Goal: Navigation & Orientation: Find specific page/section

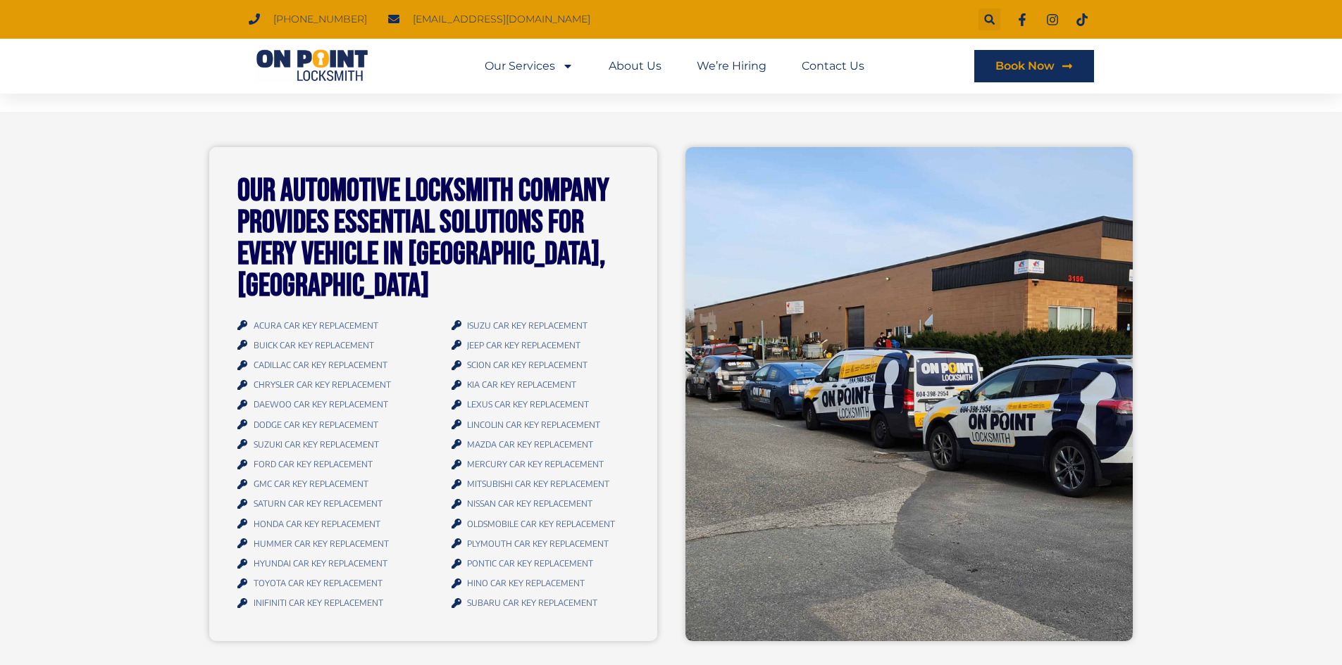
scroll to position [1479, 0]
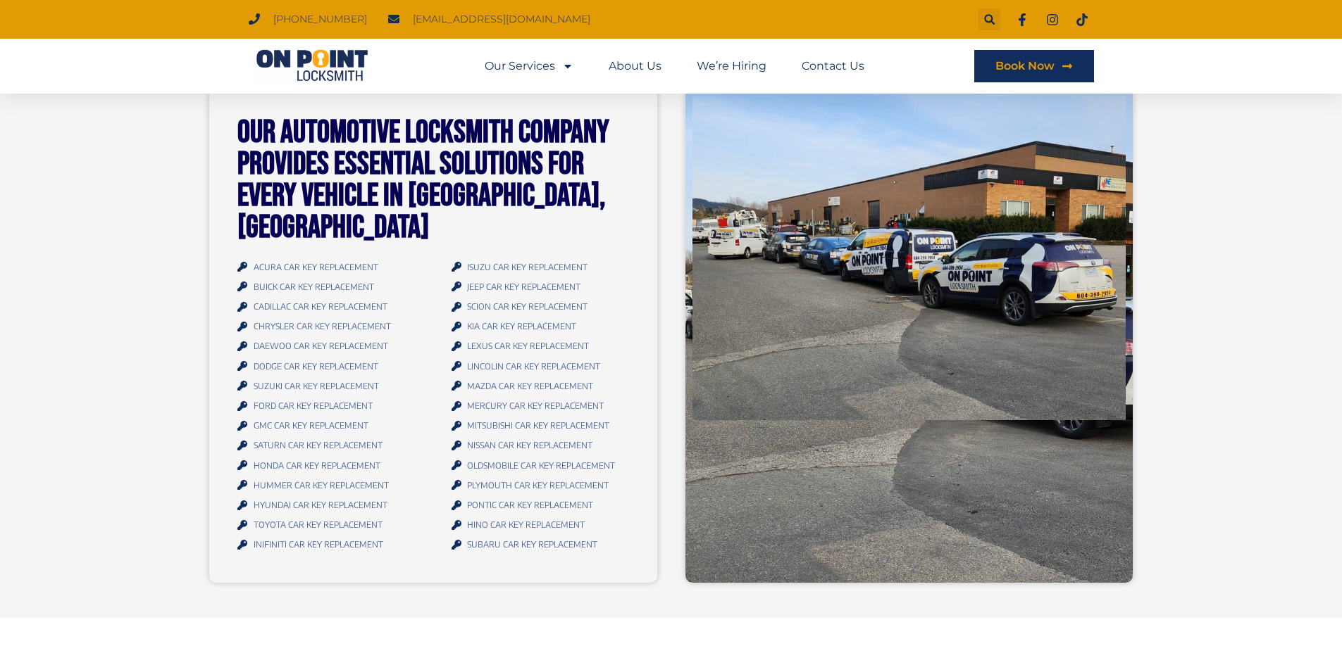
click at [488, 436] on span "NISSAN CAR KEY REPLACEMENT" at bounding box center [527, 445] width 129 height 19
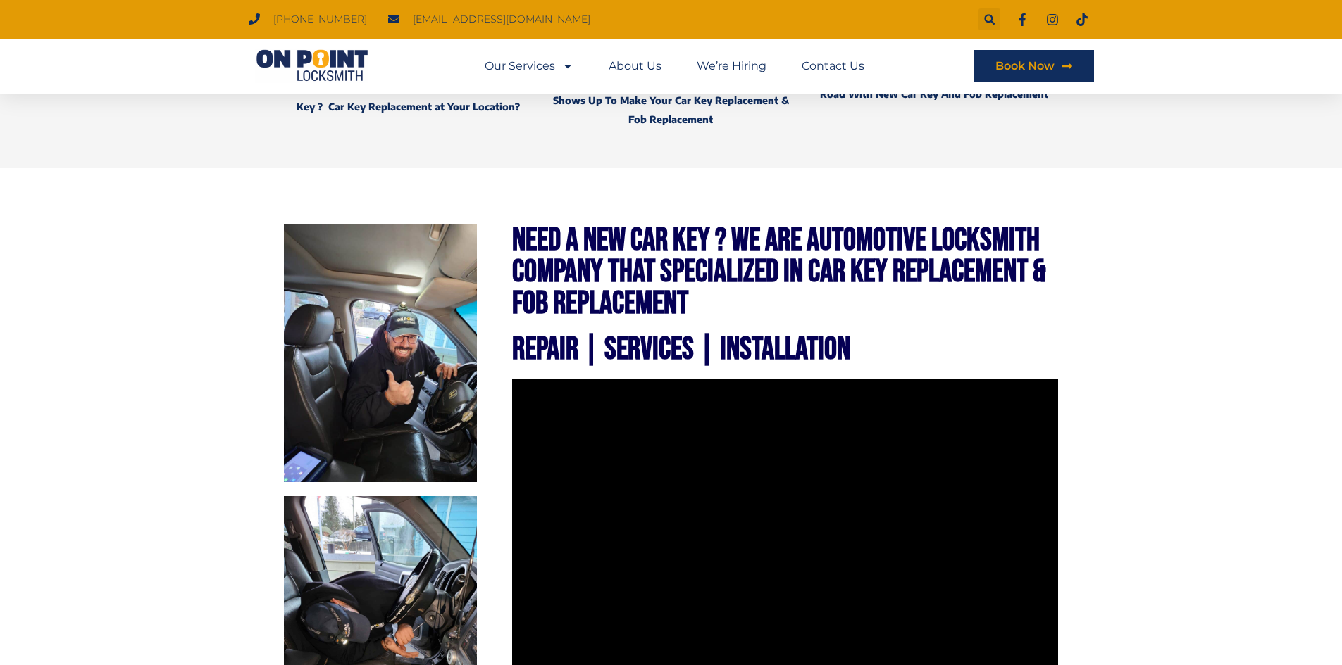
scroll to position [0, 0]
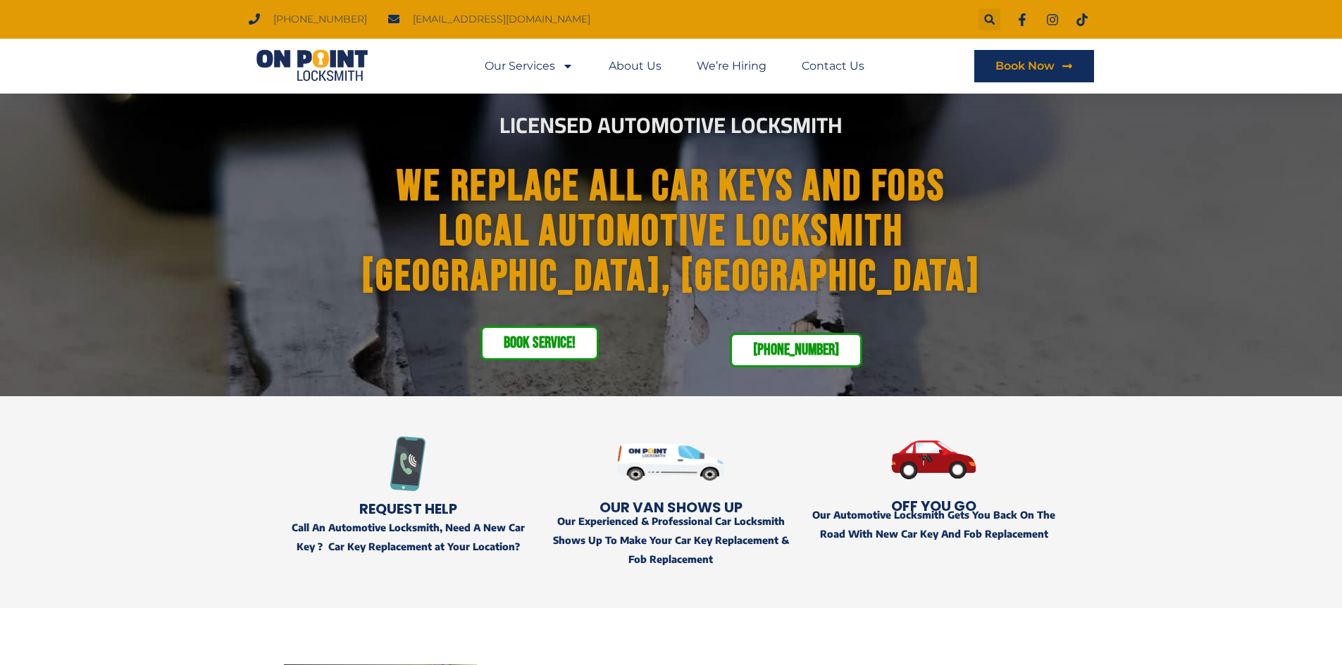
drag, startPoint x: 211, startPoint y: 359, endPoint x: 258, endPoint y: 101, distance: 261.9
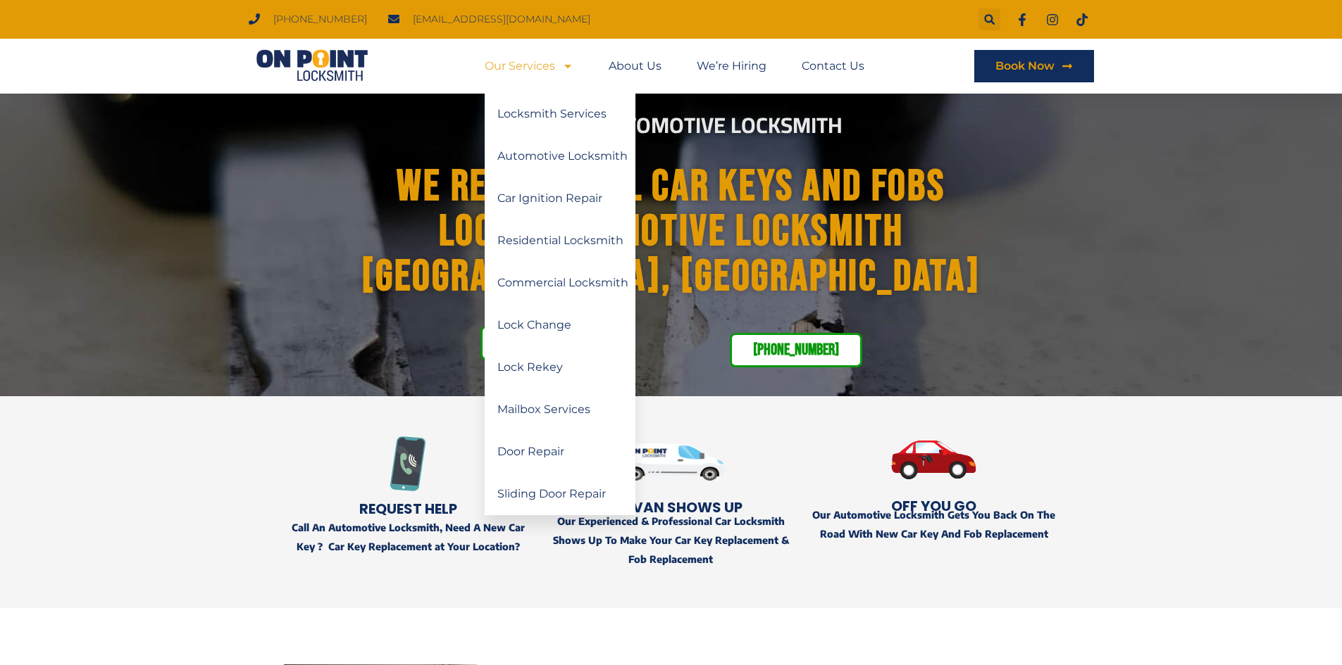
click at [518, 59] on link "Our Services" at bounding box center [529, 66] width 89 height 32
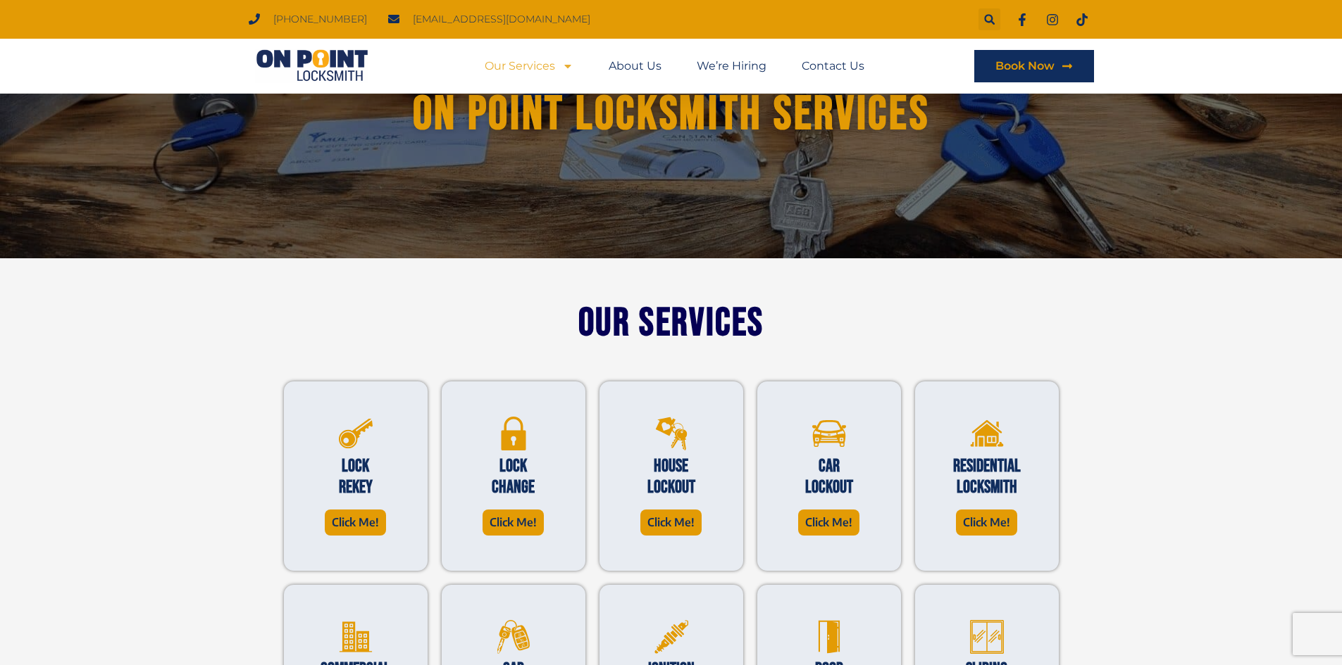
scroll to position [211, 0]
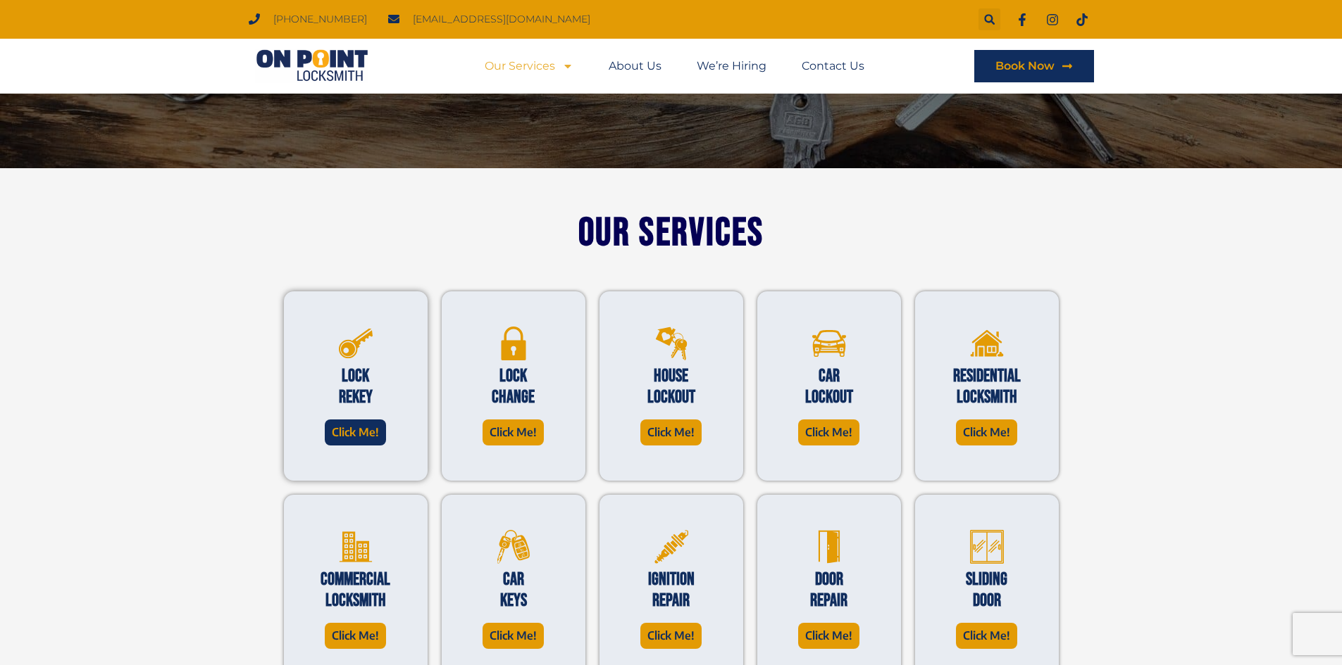
click at [347, 435] on span "Click Me!" at bounding box center [355, 432] width 47 height 19
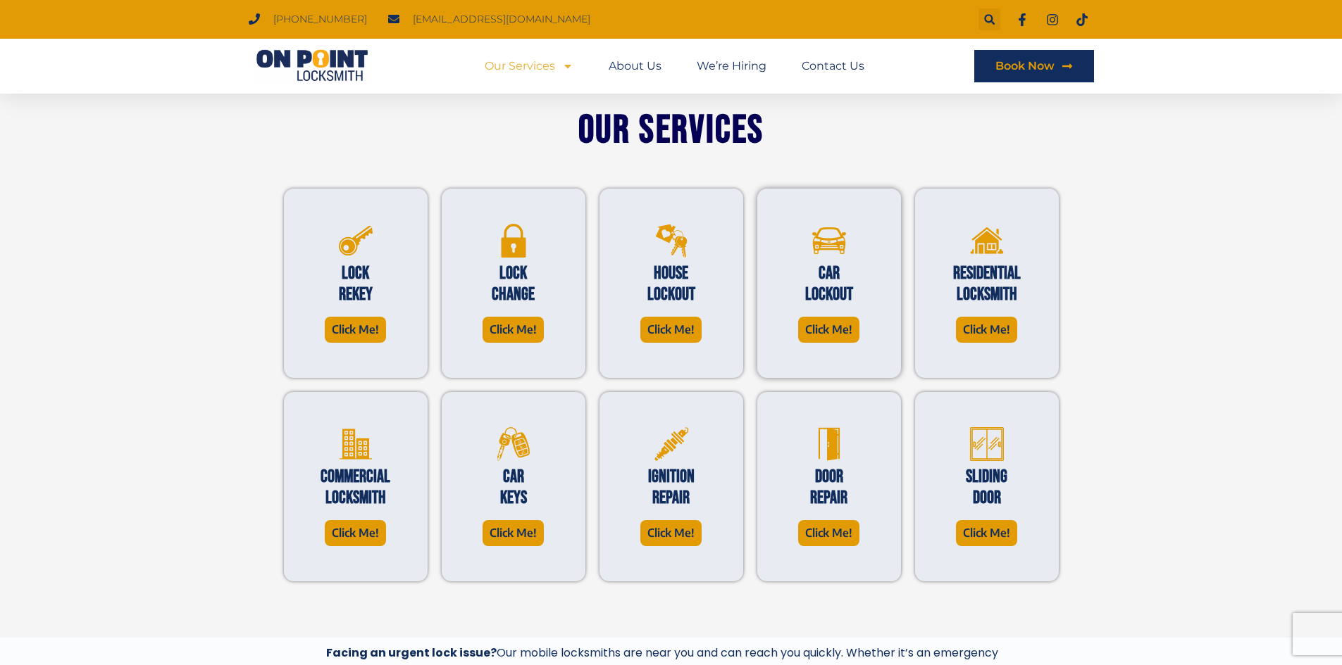
scroll to position [352, 0]
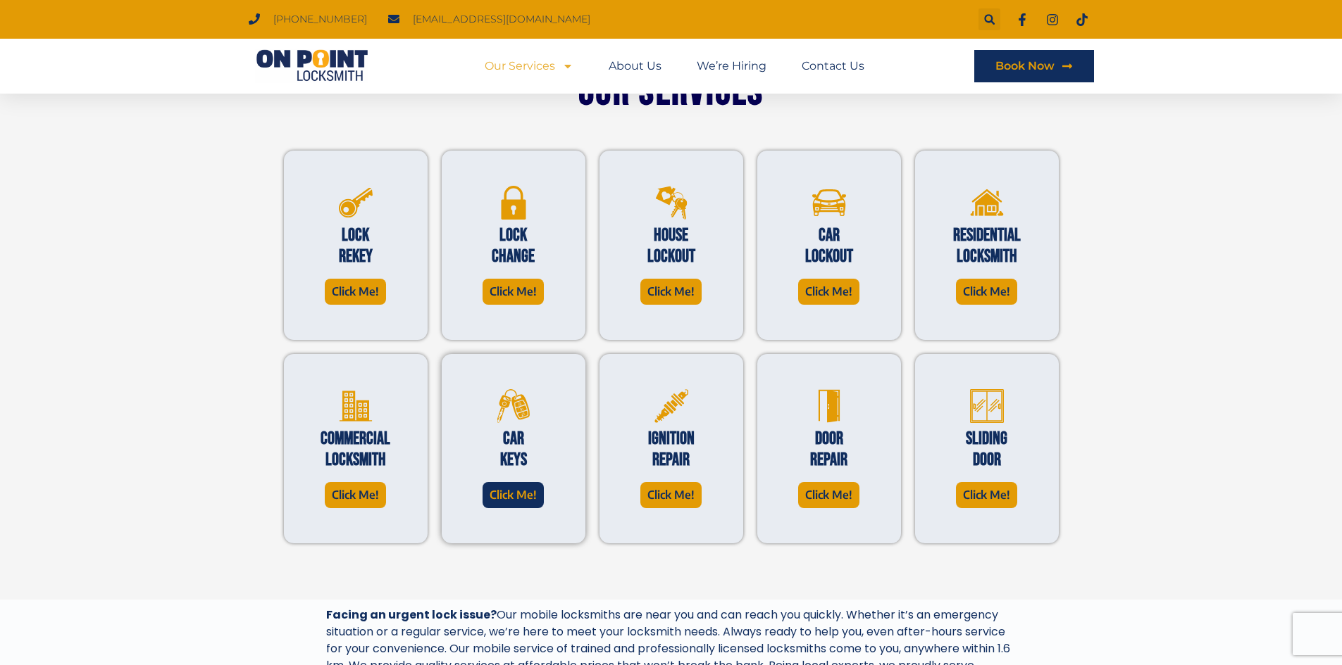
click at [516, 499] on span "Click Me!" at bounding box center [512, 495] width 47 height 19
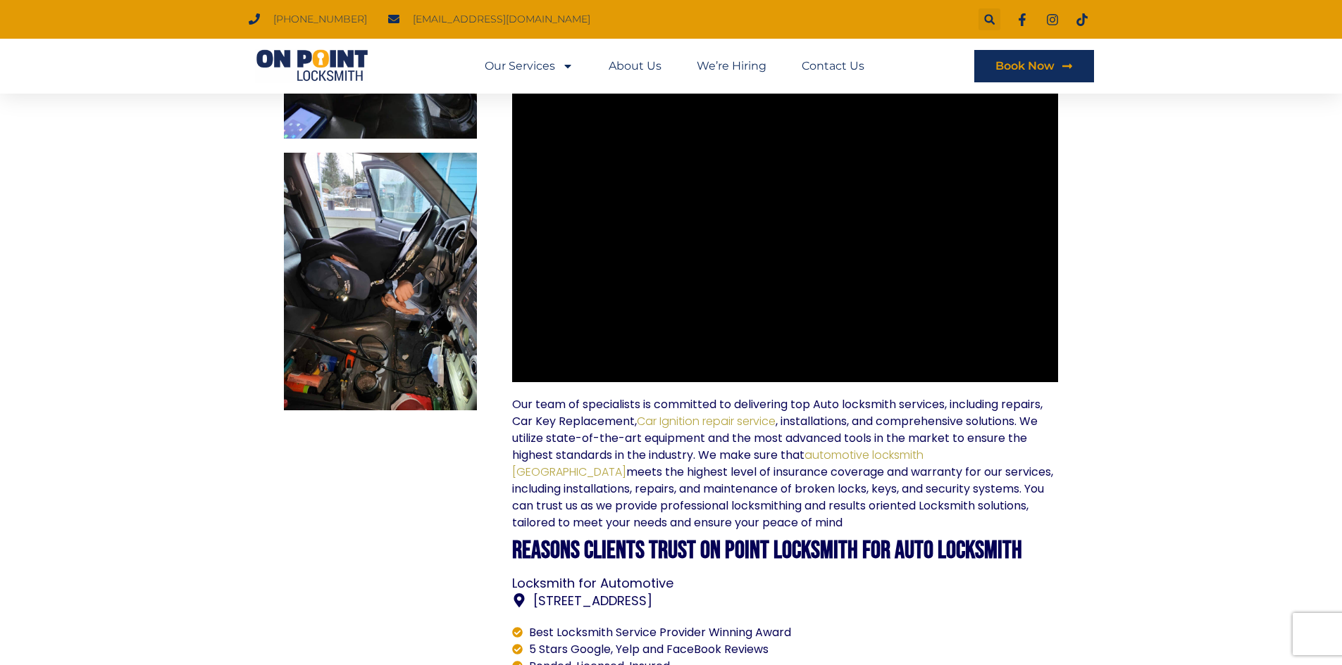
scroll to position [704, 0]
